Goal: Find specific page/section: Find specific page/section

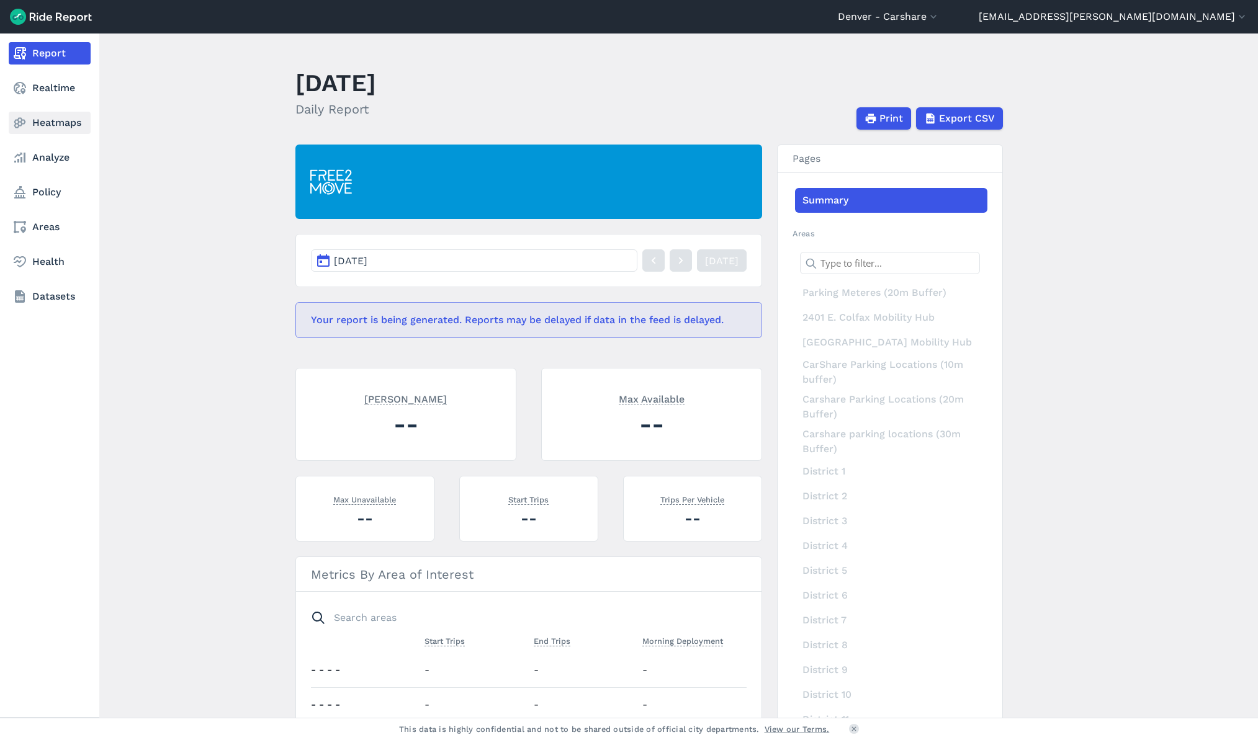
click at [35, 127] on link "Heatmaps" at bounding box center [50, 123] width 82 height 22
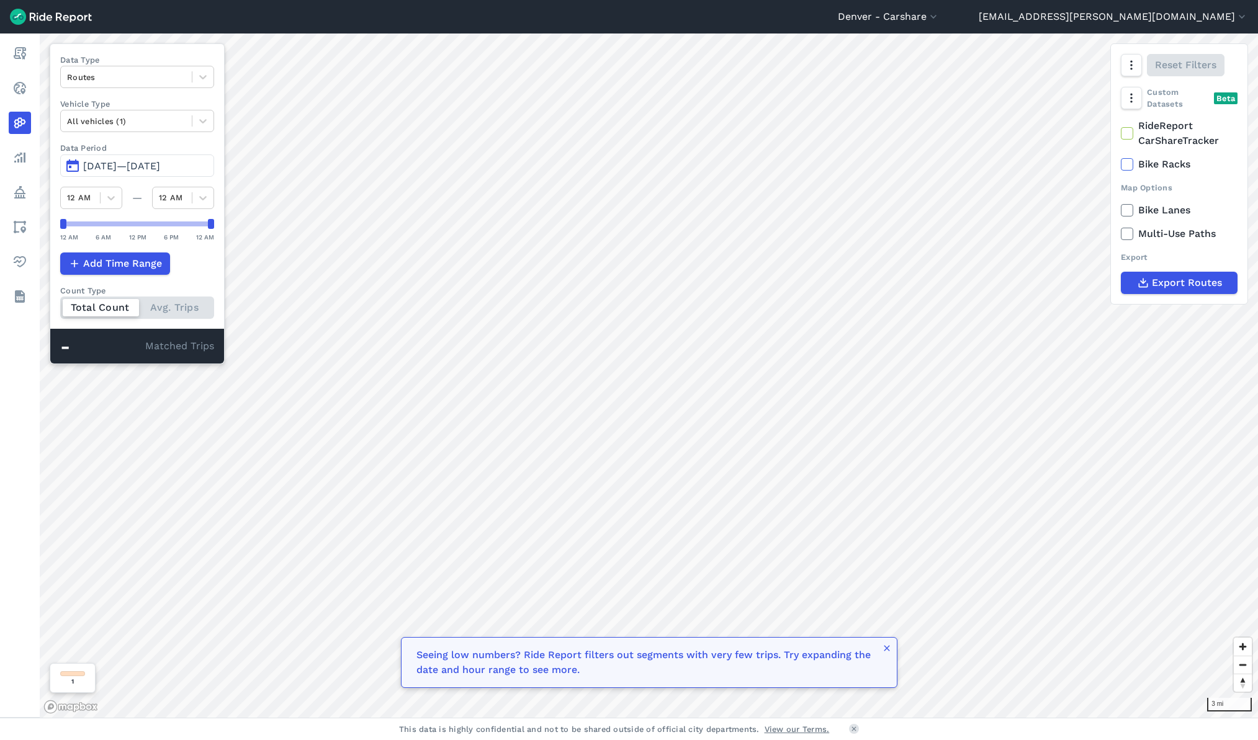
click at [160, 164] on span "[DATE]—[DATE]" at bounding box center [121, 166] width 77 height 12
click at [79, 164] on button "[DATE]—[DATE]" at bounding box center [137, 166] width 154 height 22
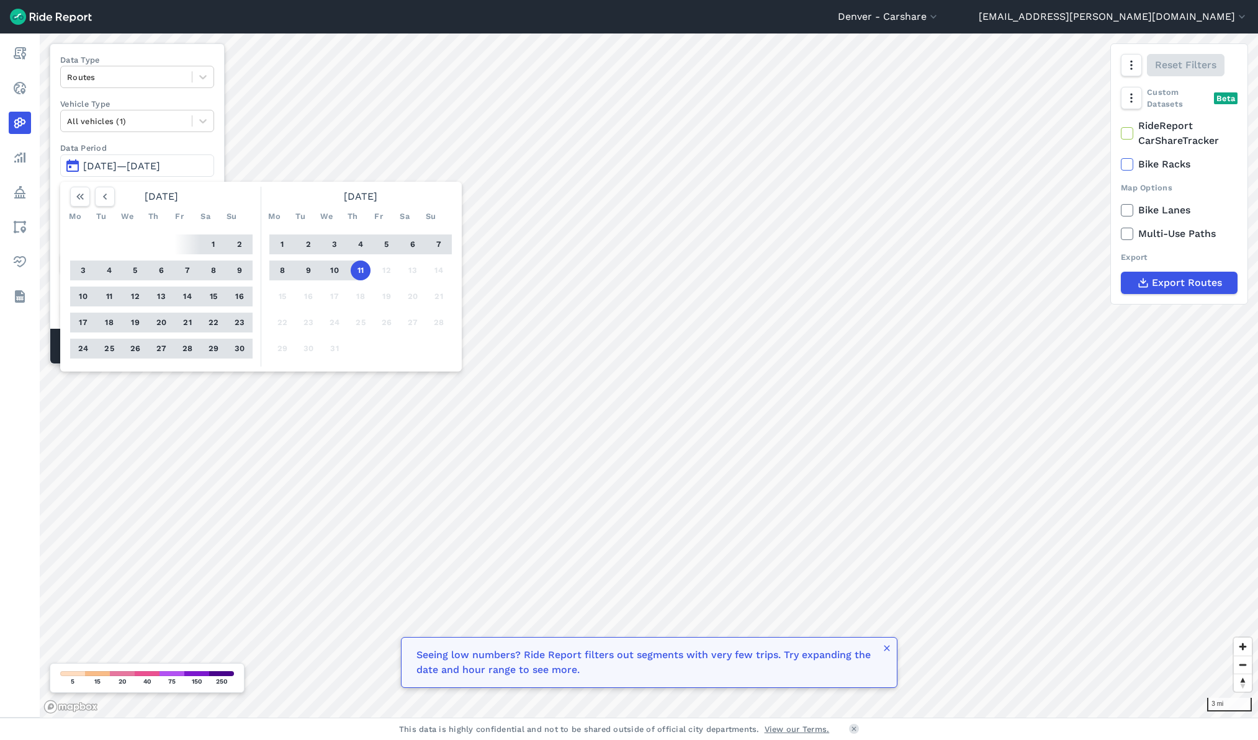
click at [360, 273] on button "11" at bounding box center [361, 271] width 20 height 20
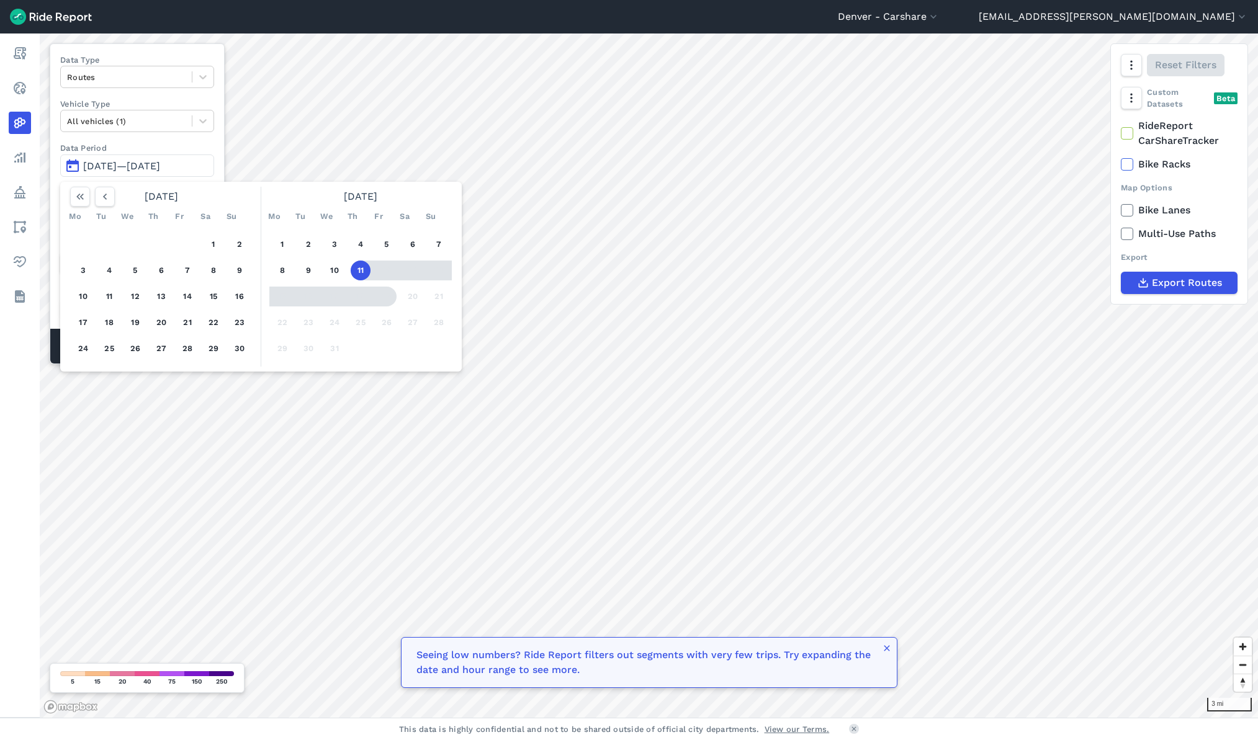
click at [393, 312] on div "1 2 3 4 5 6 7 8 9 10 11 12 13 14 15 16 17 18 19 20 21 22 23 24 25 26 27 28 29 3…" at bounding box center [360, 297] width 192 height 140
click at [433, 343] on div "1 2 3 4 5 6 7 8 9 10 11 12 13 14 15 16 17 18 19 20 21 22 23 24 25 26 27 28 29 3…" at bounding box center [360, 297] width 192 height 140
click at [105, 197] on icon "button" at bounding box center [105, 197] width 12 height 12
click at [437, 197] on icon "button" at bounding box center [442, 197] width 12 height 12
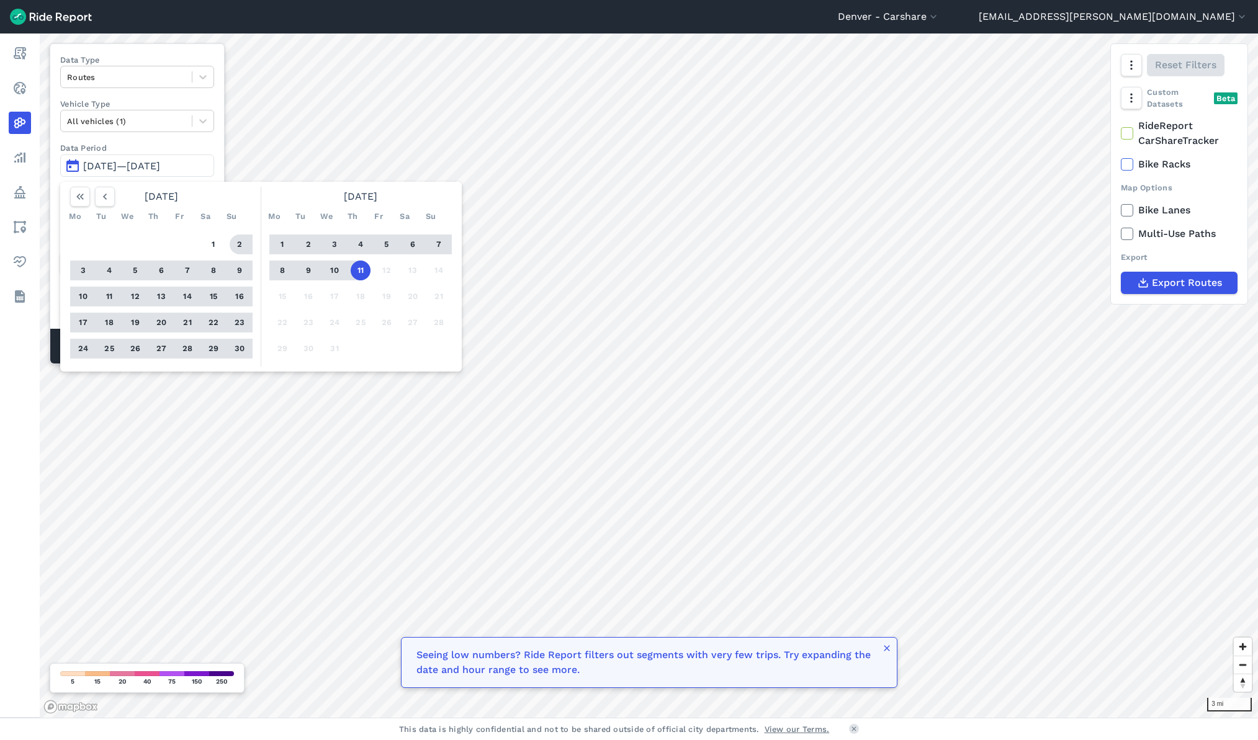
click at [143, 133] on div "Data Type Routes Vehicle Type All vehicles (1) Data Period [DATE]—[DATE] [DATE]…" at bounding box center [137, 203] width 175 height 321
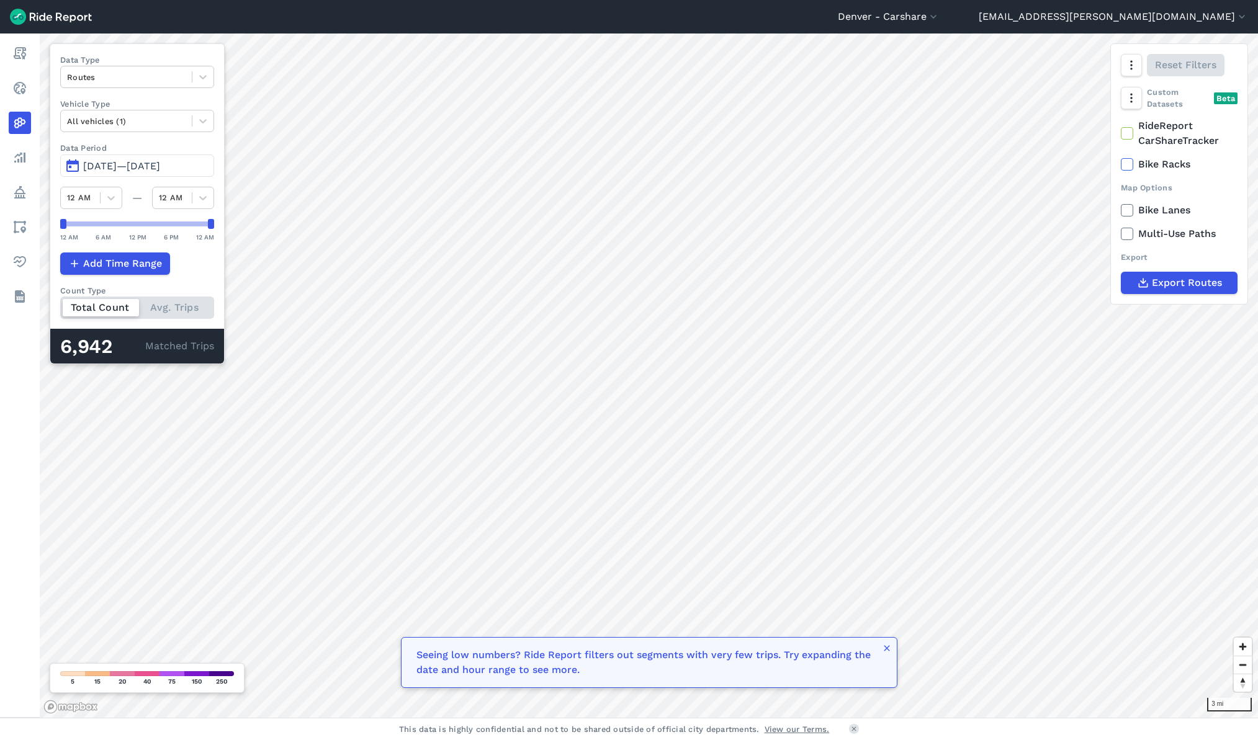
click at [74, 163] on button "[DATE]—[DATE]" at bounding box center [137, 166] width 154 height 22
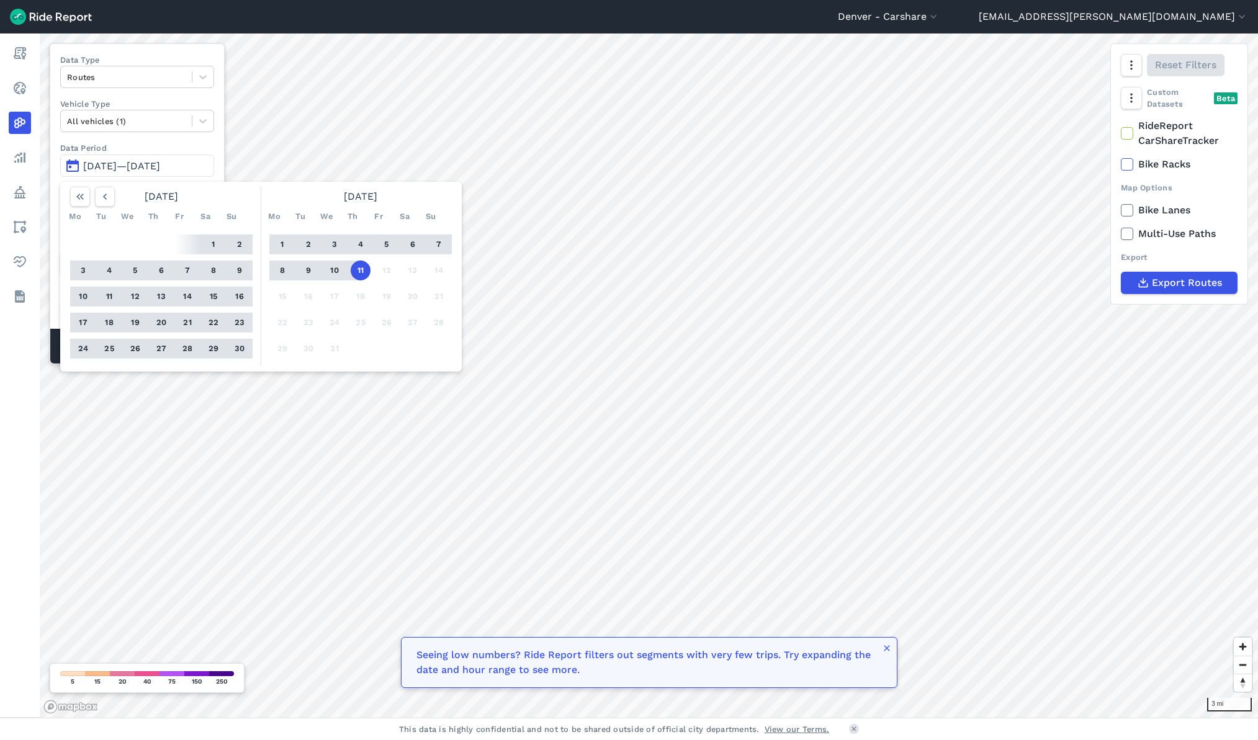
click at [402, 323] on div "1 2 3 4 5 6 7 8 9 10 11 12 13 14 15 16 17 18 19 20 21 22 23 24 25 26 27 28 29 3…" at bounding box center [360, 297] width 192 height 140
click at [161, 146] on label "Data Period" at bounding box center [137, 148] width 154 height 12
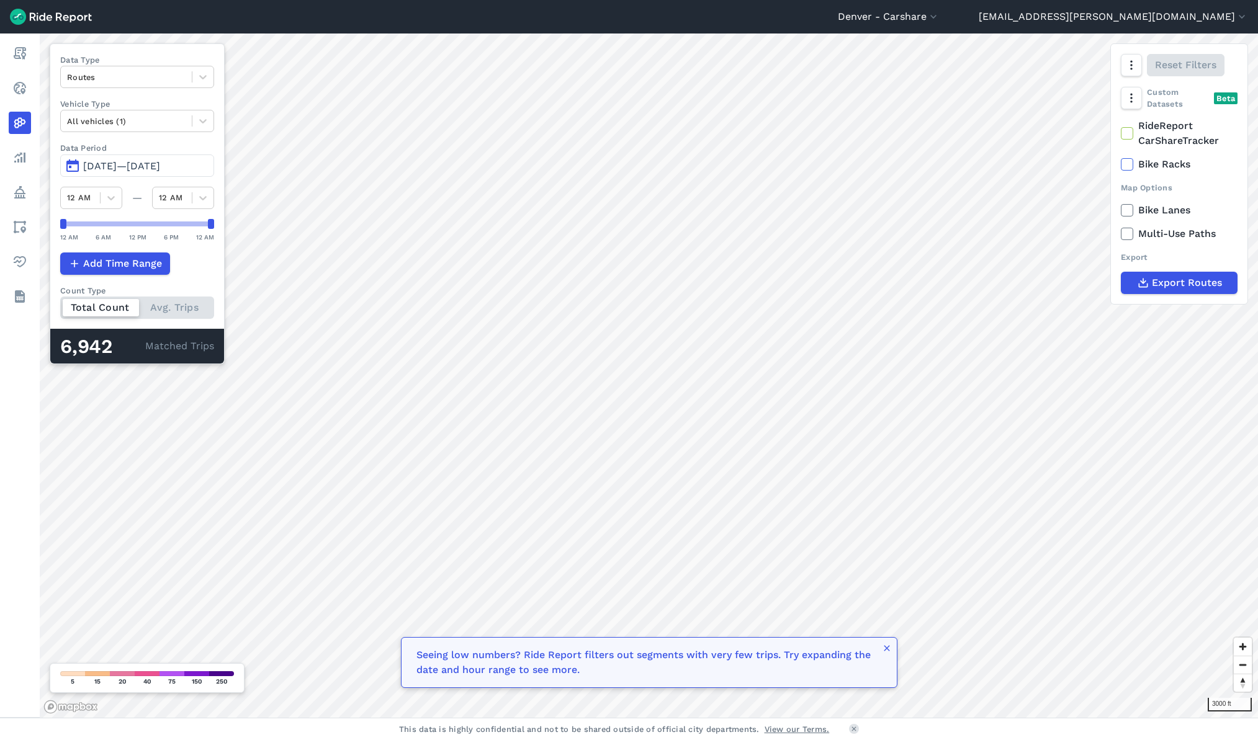
click at [90, 166] on span "[DATE]—[DATE]" at bounding box center [121, 166] width 77 height 12
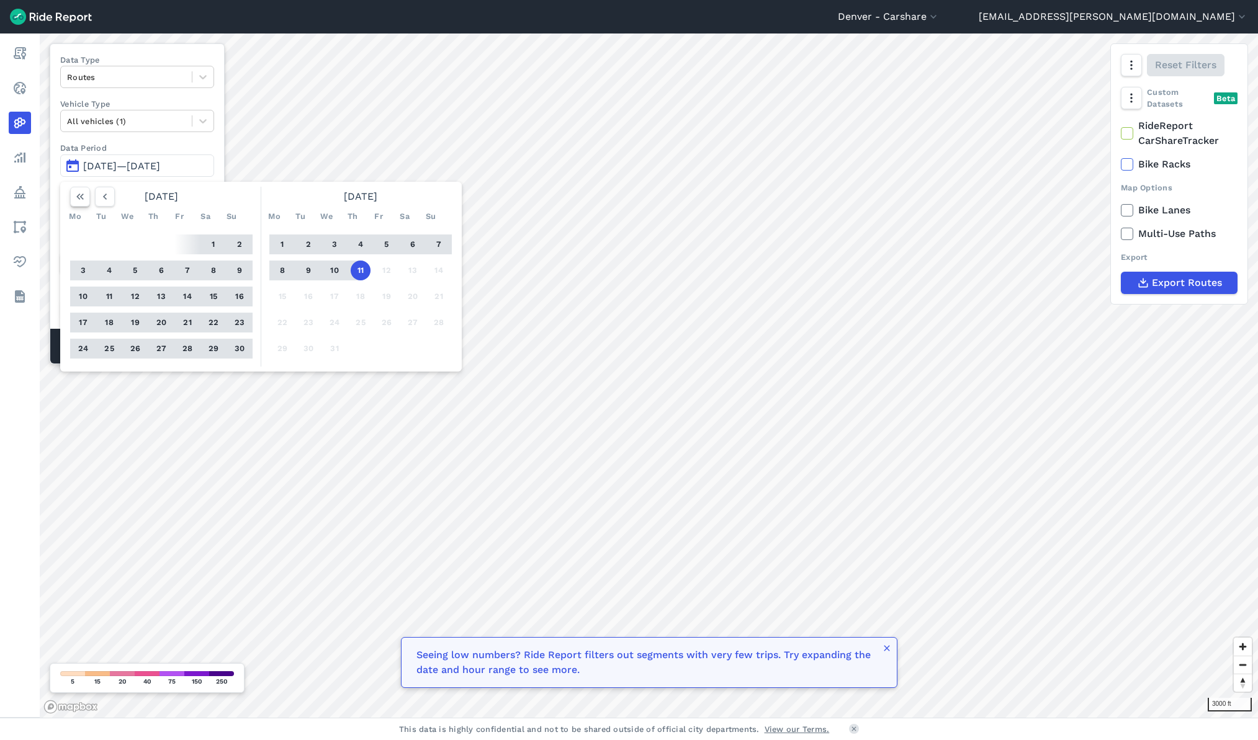
click at [84, 194] on icon "button" at bounding box center [80, 197] width 12 height 12
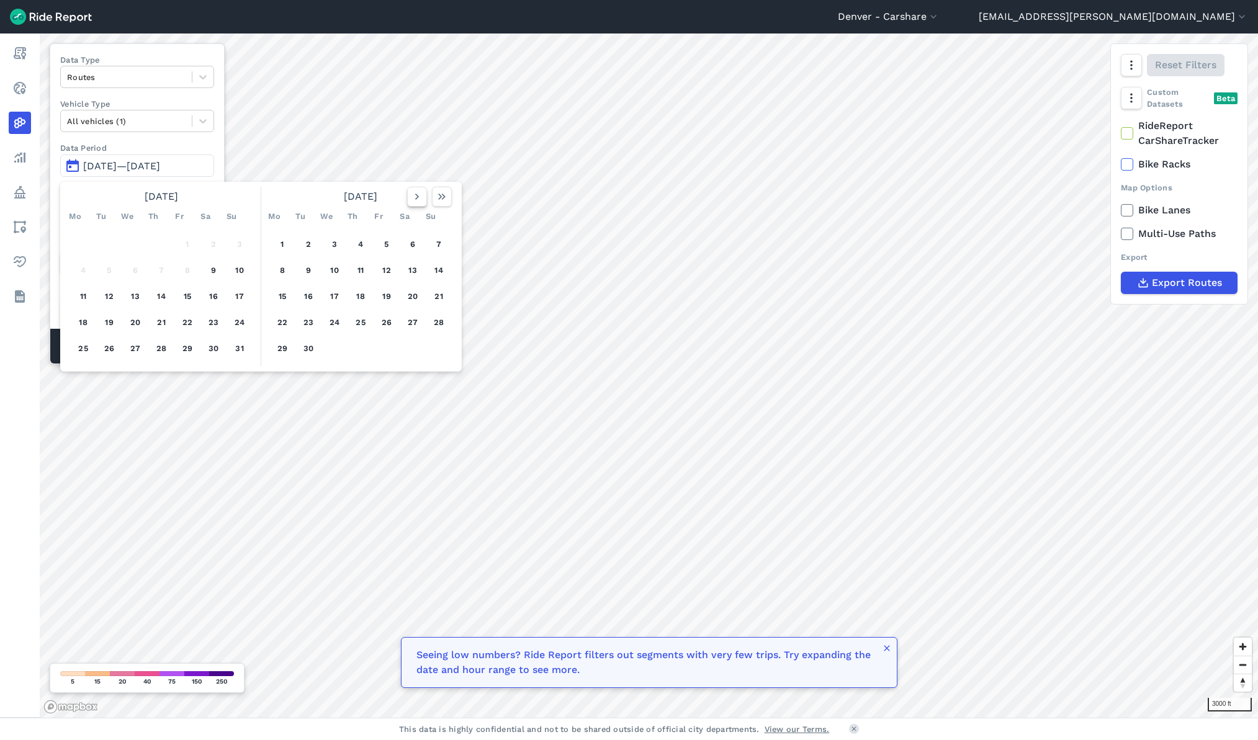
click at [420, 194] on icon "button" at bounding box center [417, 197] width 12 height 12
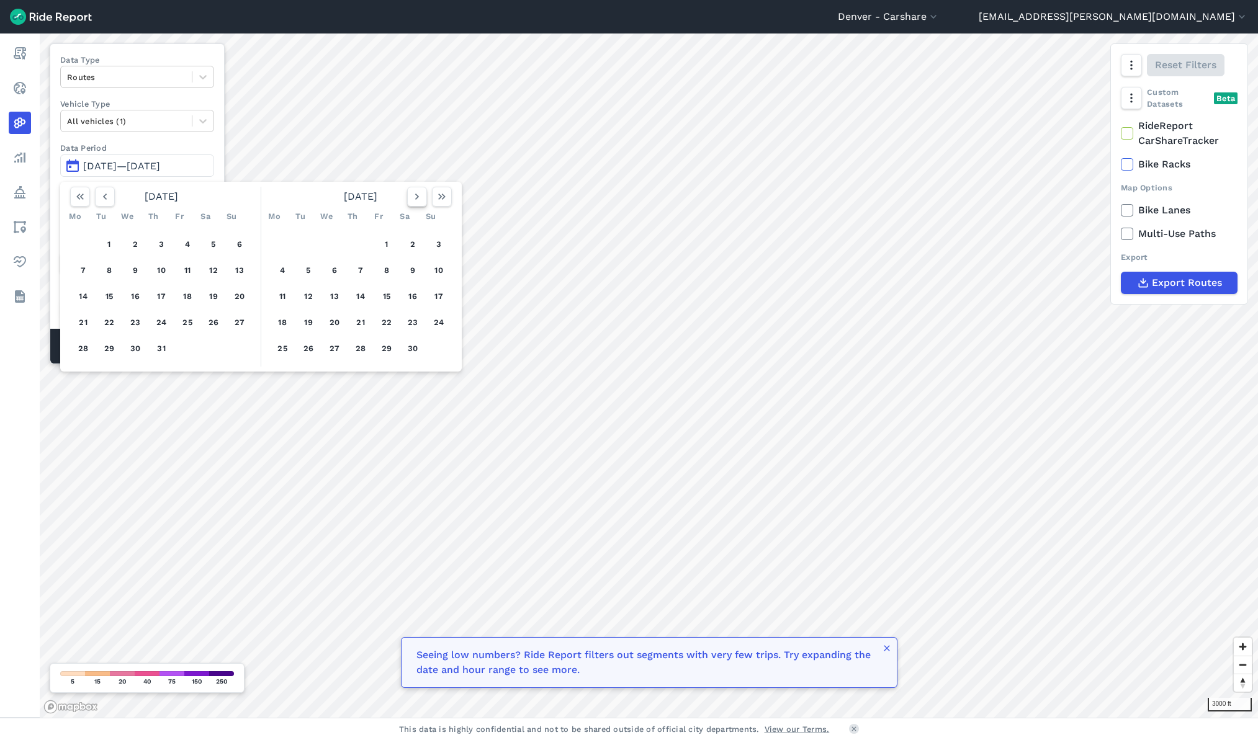
click at [420, 194] on icon "button" at bounding box center [417, 197] width 12 height 12
click at [280, 274] on button "2" at bounding box center [282, 271] width 20 height 20
click at [441, 246] on button "1" at bounding box center [439, 245] width 20 height 20
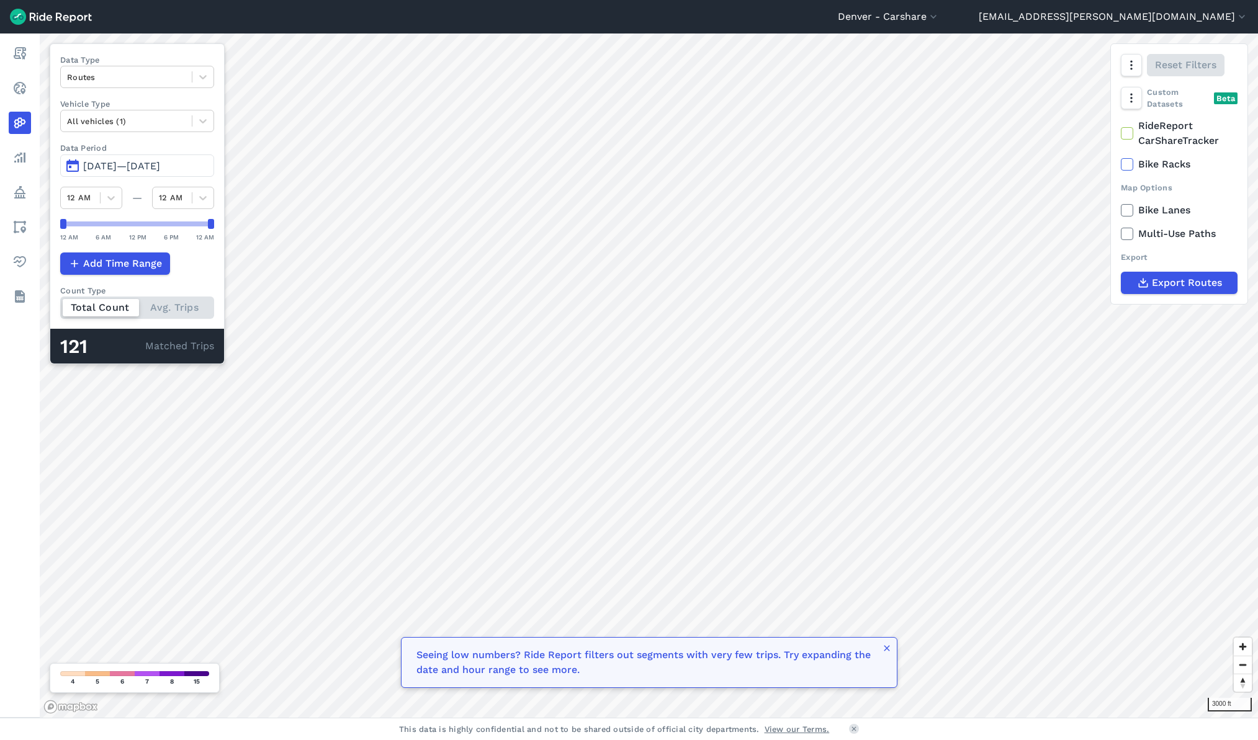
click at [160, 162] on span "[DATE]—[DATE]" at bounding box center [121, 166] width 77 height 12
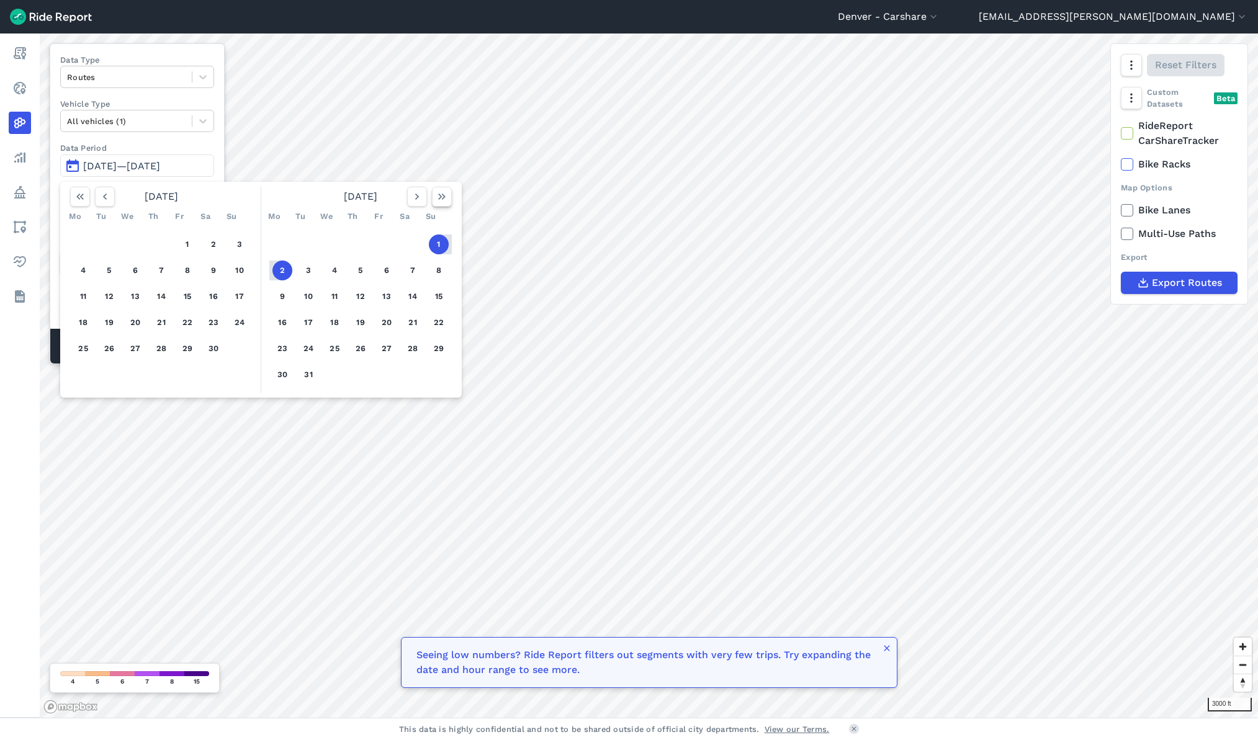
click at [448, 198] on button "button" at bounding box center [442, 197] width 20 height 20
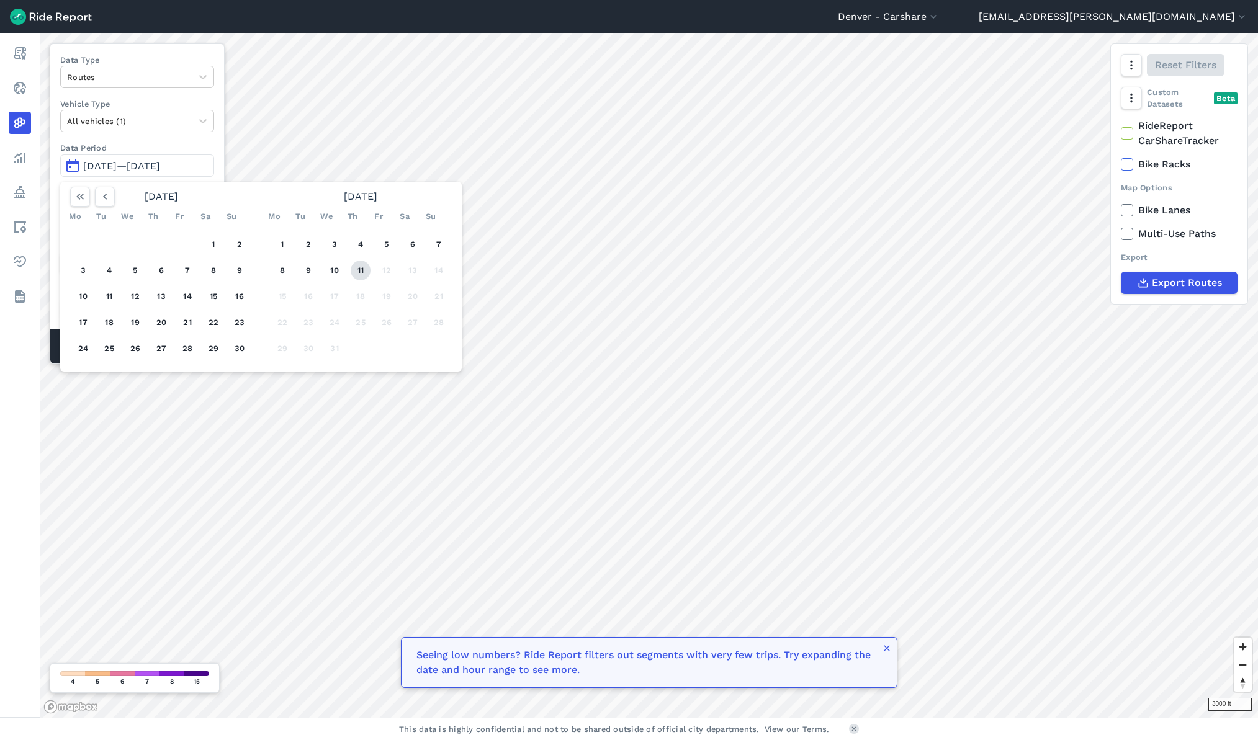
click at [358, 275] on button "11" at bounding box center [361, 271] width 20 height 20
click at [355, 266] on button "11" at bounding box center [361, 271] width 20 height 20
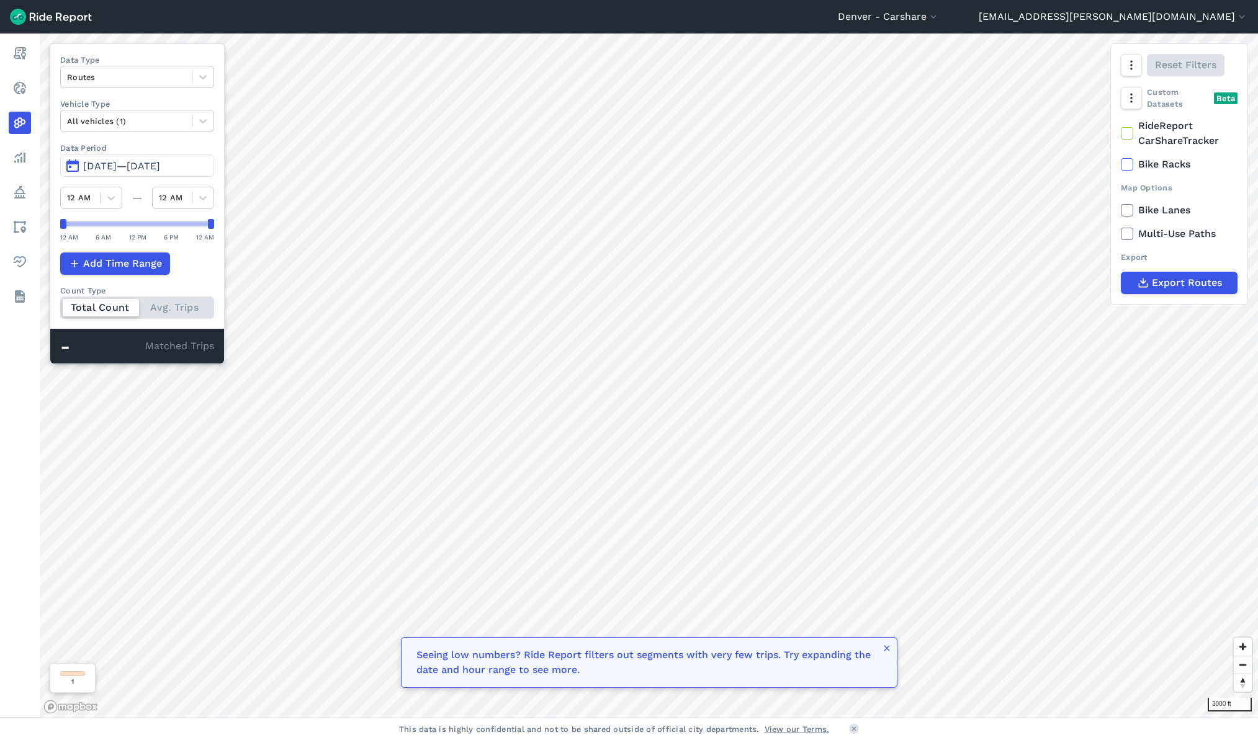
click at [160, 168] on span "[DATE]—[DATE]" at bounding box center [121, 166] width 77 height 12
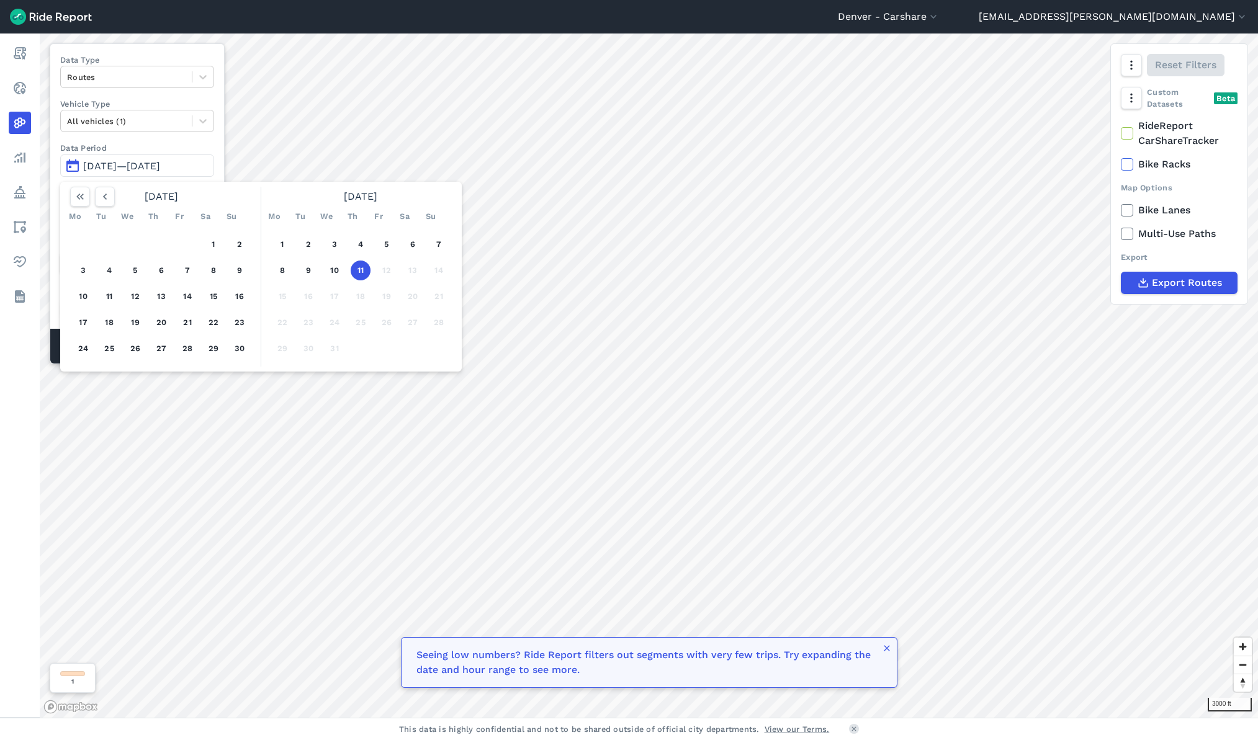
click at [153, 150] on label "Data Period" at bounding box center [137, 148] width 154 height 12
